Goal: Communication & Community: Answer question/provide support

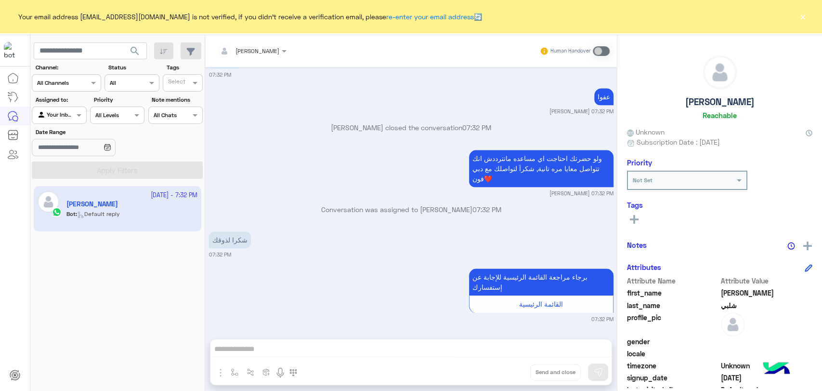
click at [806, 14] on button "×" at bounding box center [803, 17] width 10 height 10
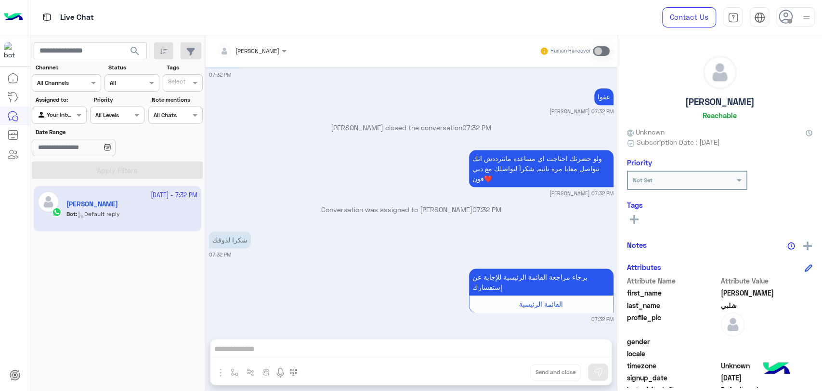
click at [806, 14] on img at bounding box center [807, 18] width 12 height 12
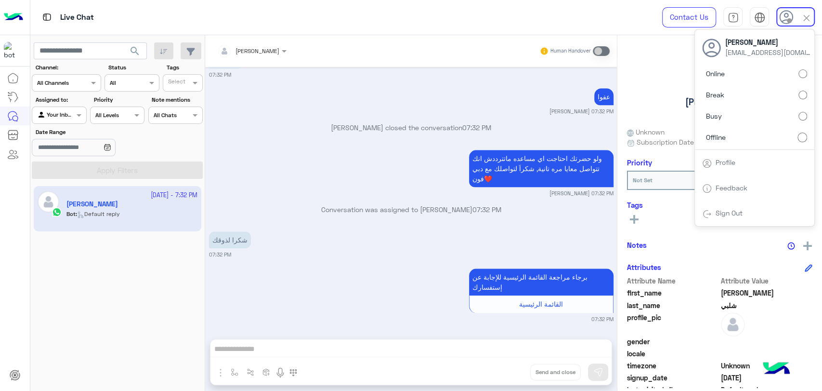
click at [775, 66] on label "Online" at bounding box center [754, 73] width 105 height 17
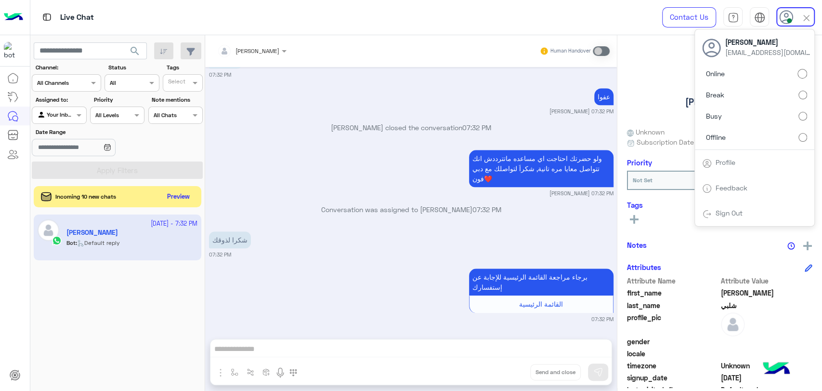
click at [139, 58] on button "search" at bounding box center [135, 52] width 24 height 21
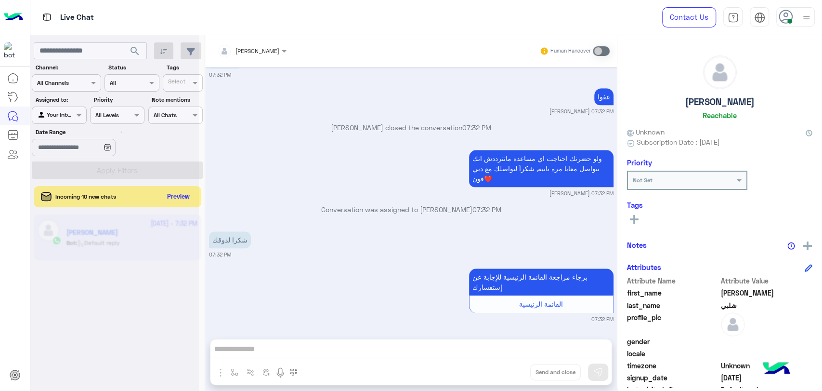
click at [138, 58] on div at bounding box center [114, 199] width 169 height 391
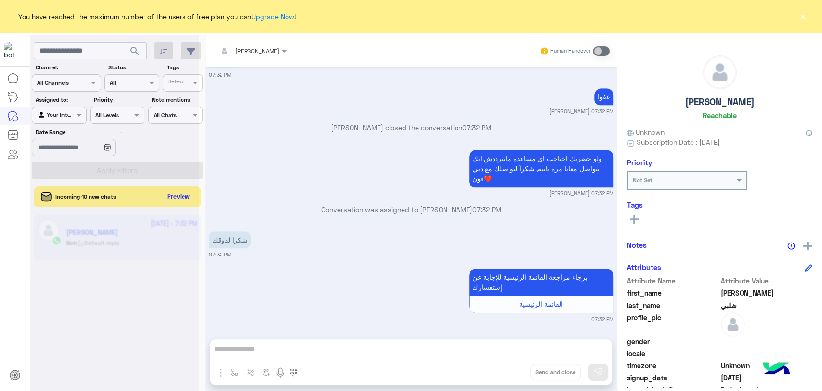
click at [138, 58] on div at bounding box center [114, 199] width 169 height 391
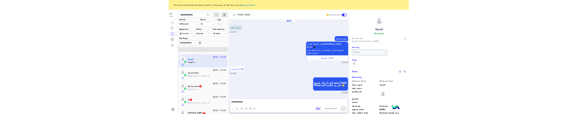
scroll to position [486, 0]
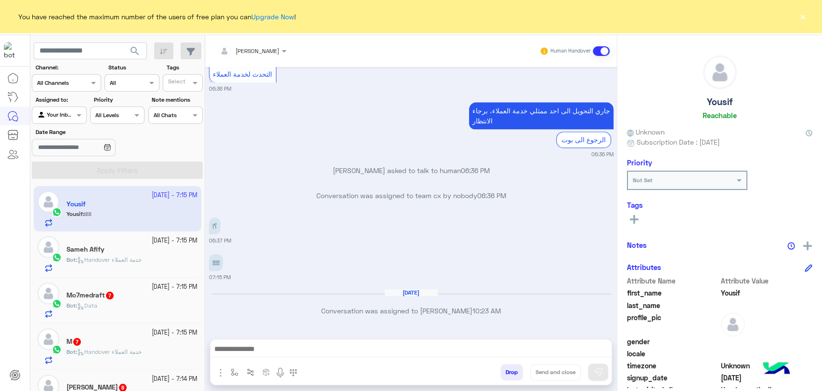
click at [345, 278] on small "07:15 PM" at bounding box center [411, 277] width 405 height 8
click at [805, 12] on button "×" at bounding box center [803, 17] width 10 height 10
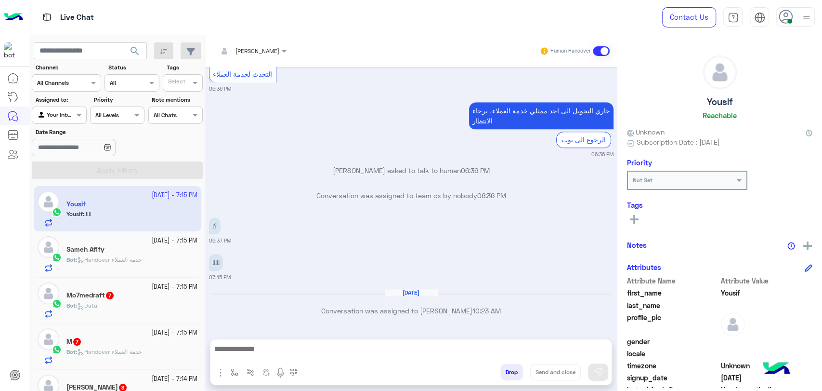
click at [801, 16] on img at bounding box center [807, 18] width 12 height 12
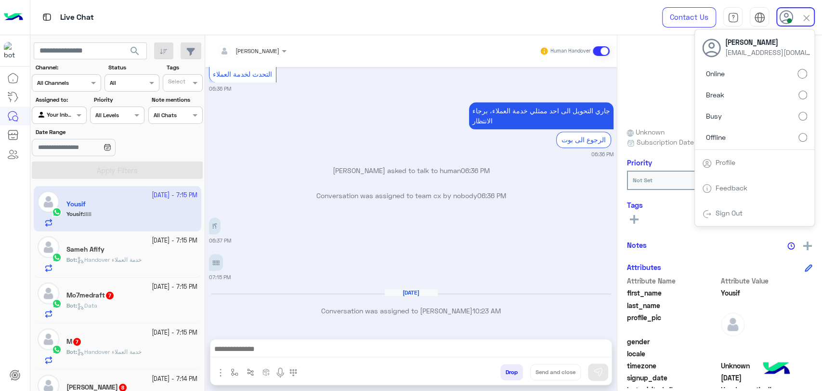
click at [748, 114] on label "Busy" at bounding box center [754, 115] width 105 height 17
click at [136, 49] on span "search" at bounding box center [135, 51] width 12 height 12
click at [136, 49] on div "search Channel: Channel All Channels Status Channel All Tags Select Assigned to…" at bounding box center [117, 214] width 175 height 359
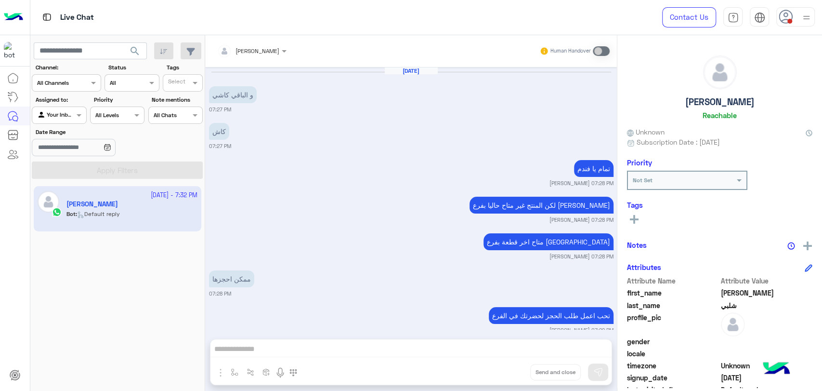
scroll to position [2000, 0]
